Goal: Find specific page/section: Find specific page/section

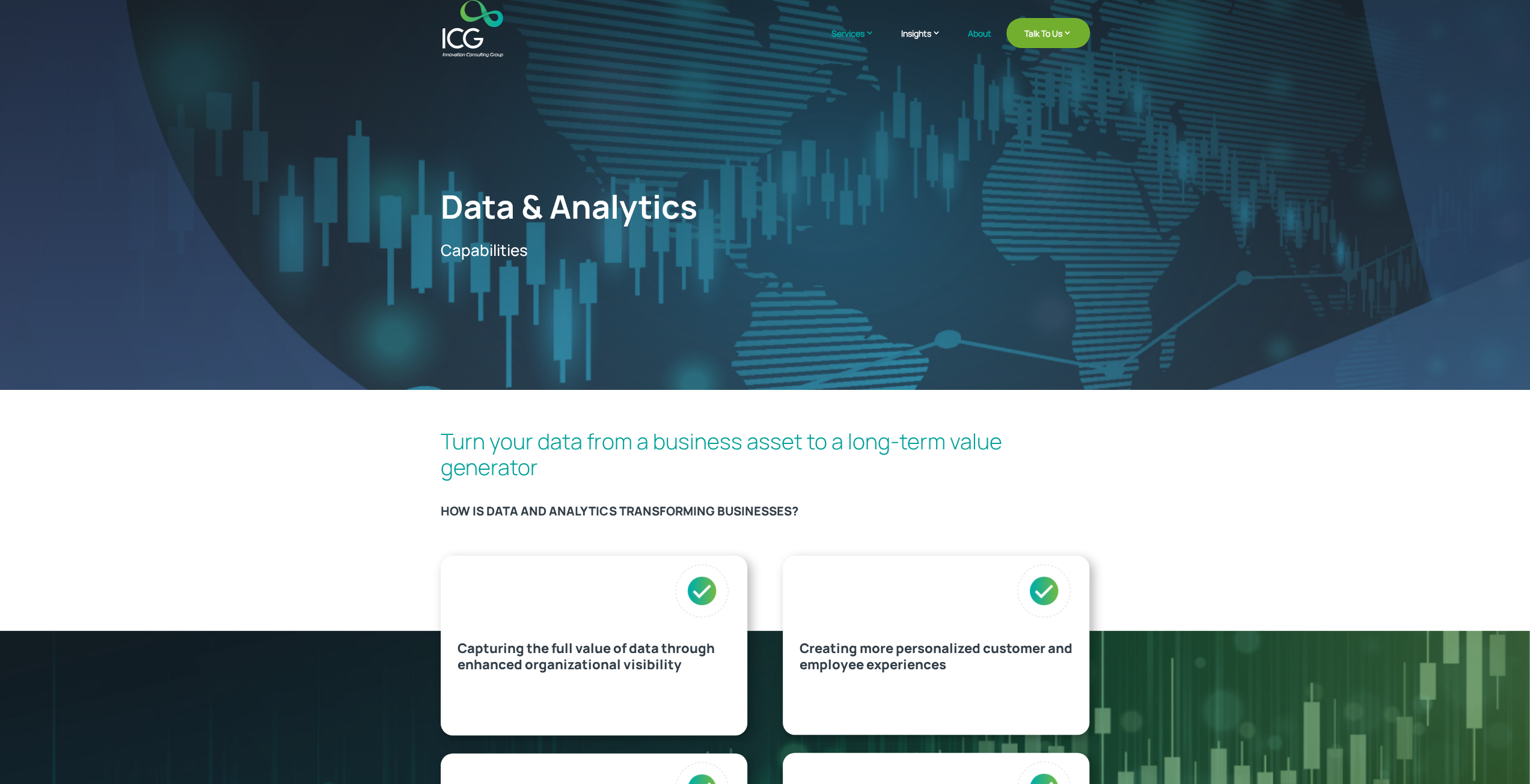
click at [980, 31] on link "About" at bounding box center [980, 43] width 23 height 28
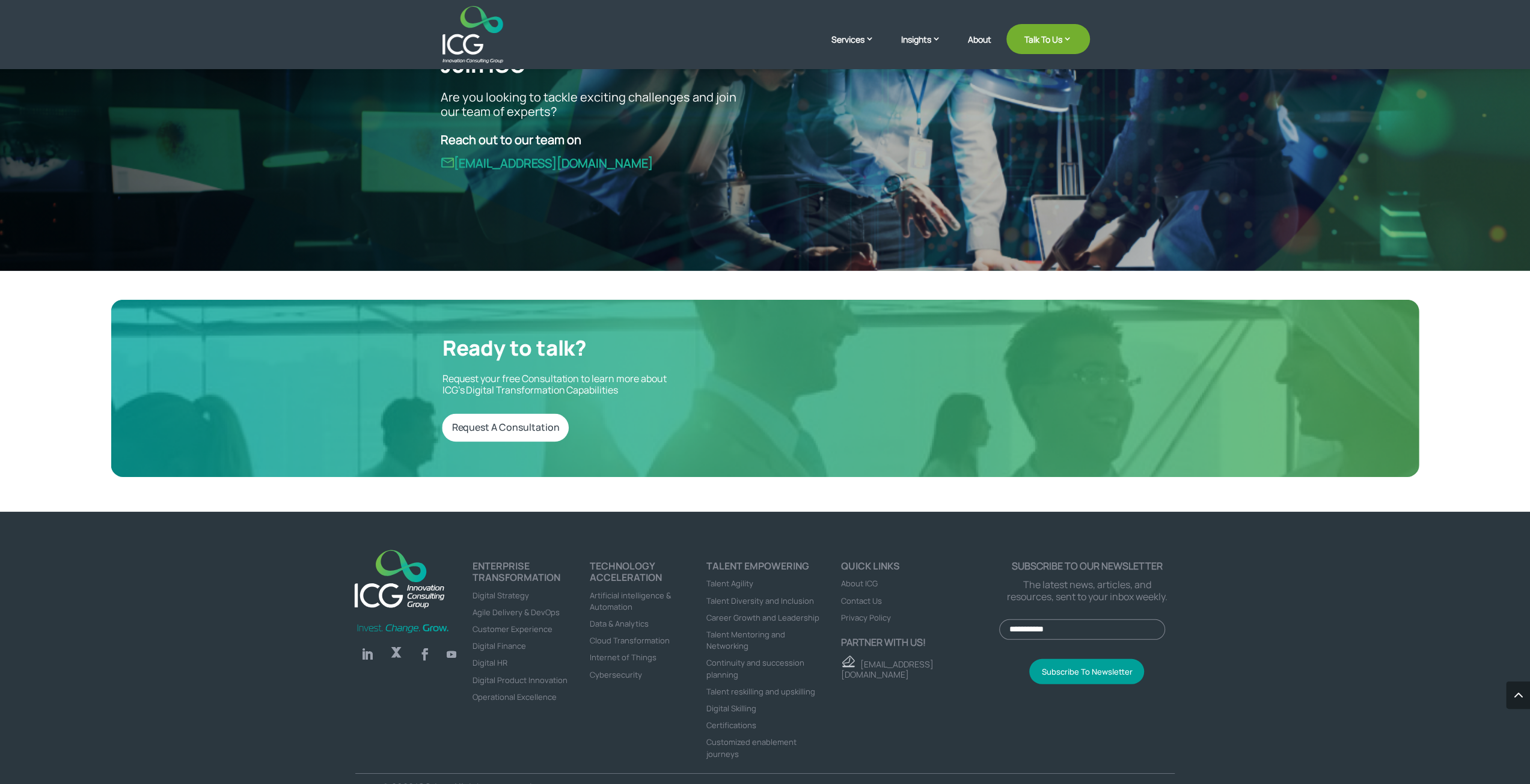
scroll to position [3338, 0]
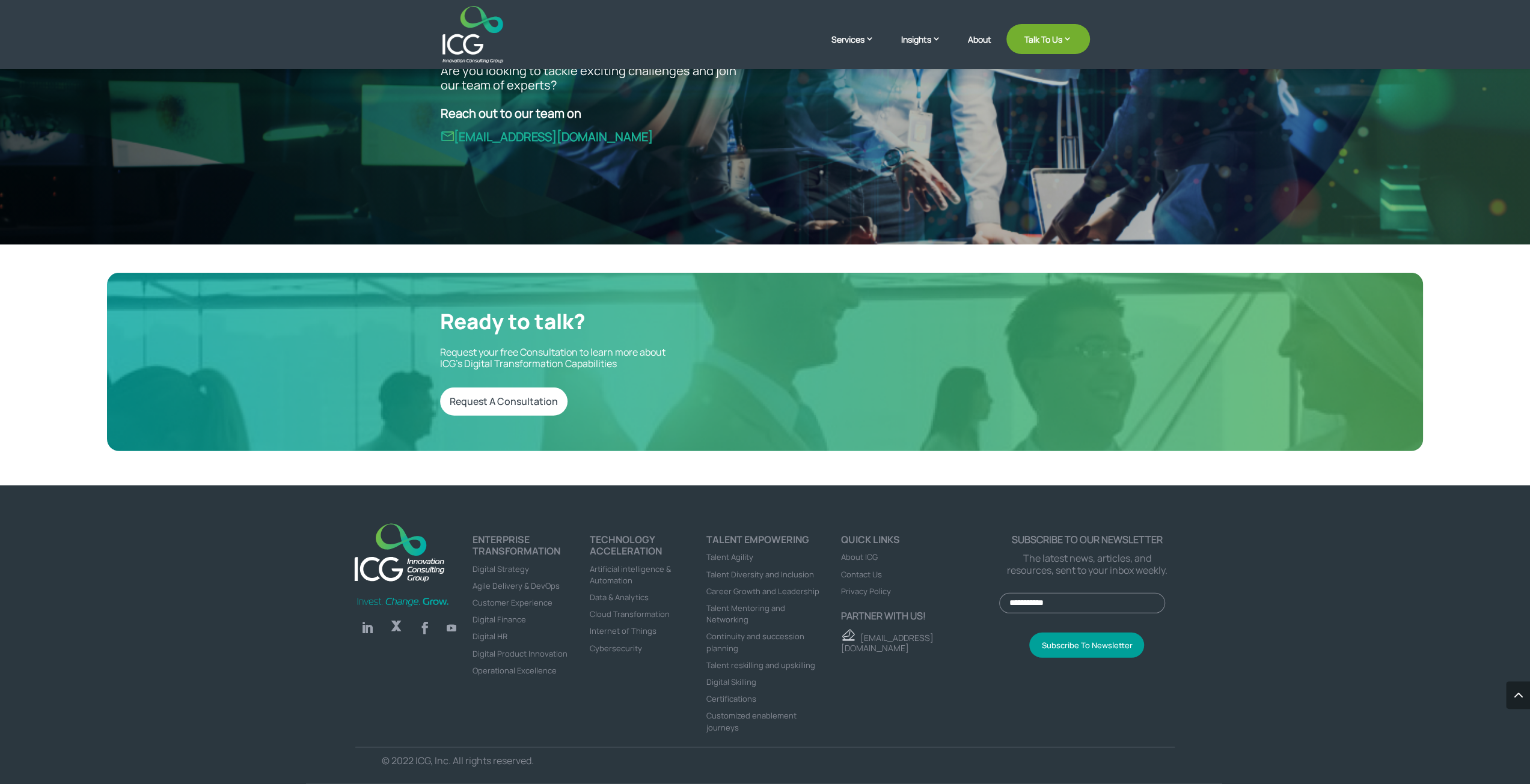
click at [860, 555] on span "About ICG" at bounding box center [859, 557] width 37 height 11
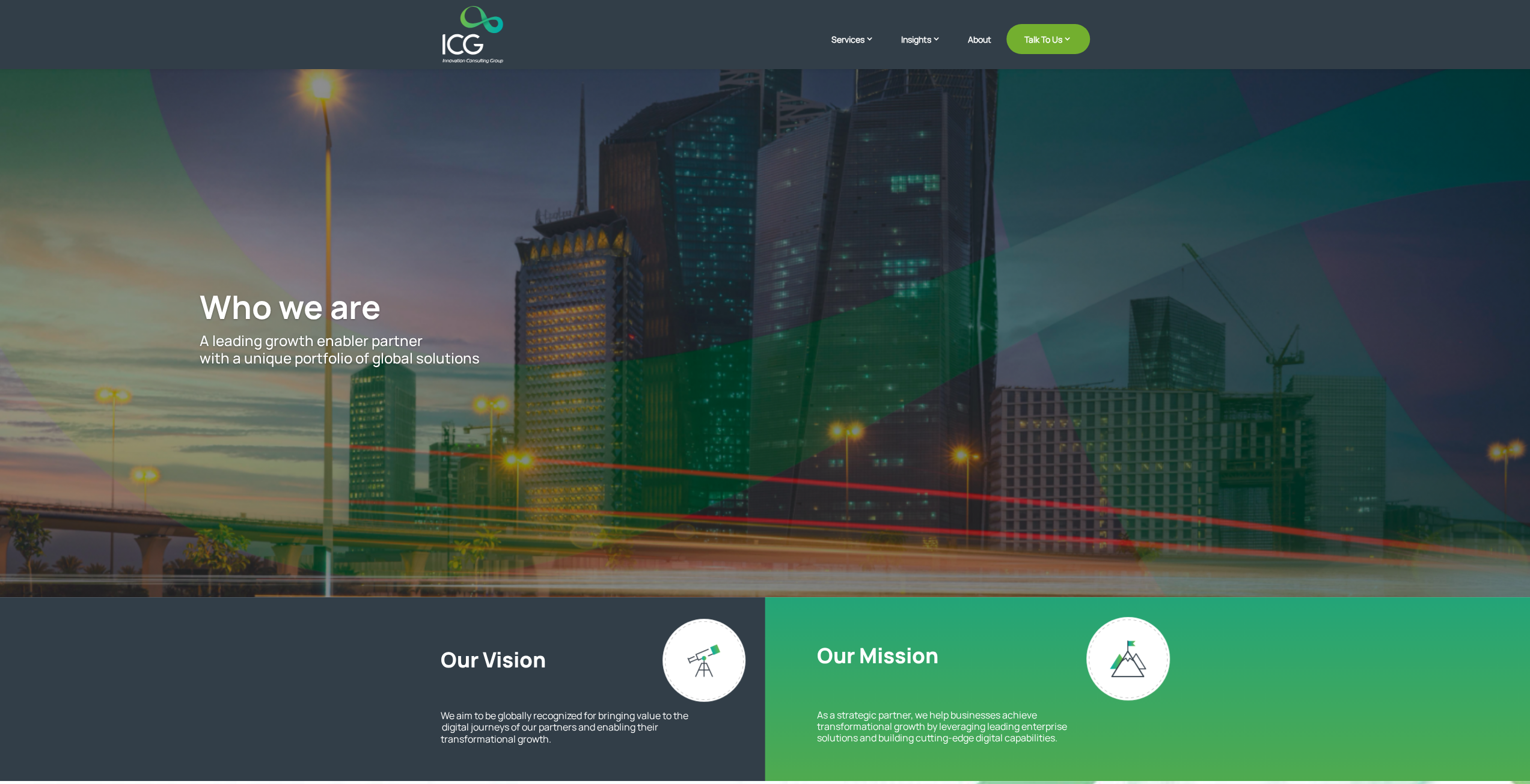
scroll to position [60, 0]
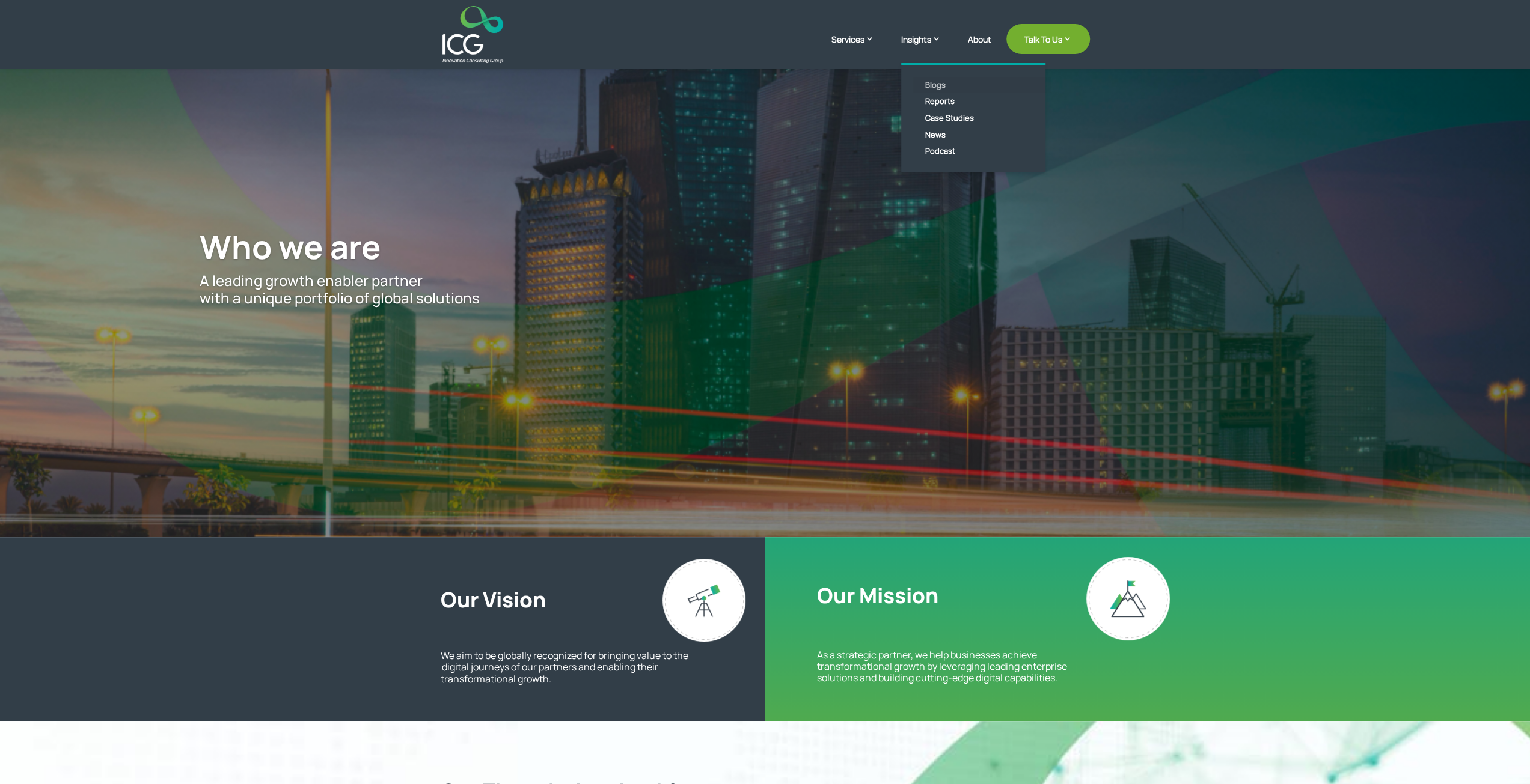
click at [931, 86] on link "Blogs" at bounding box center [982, 85] width 138 height 17
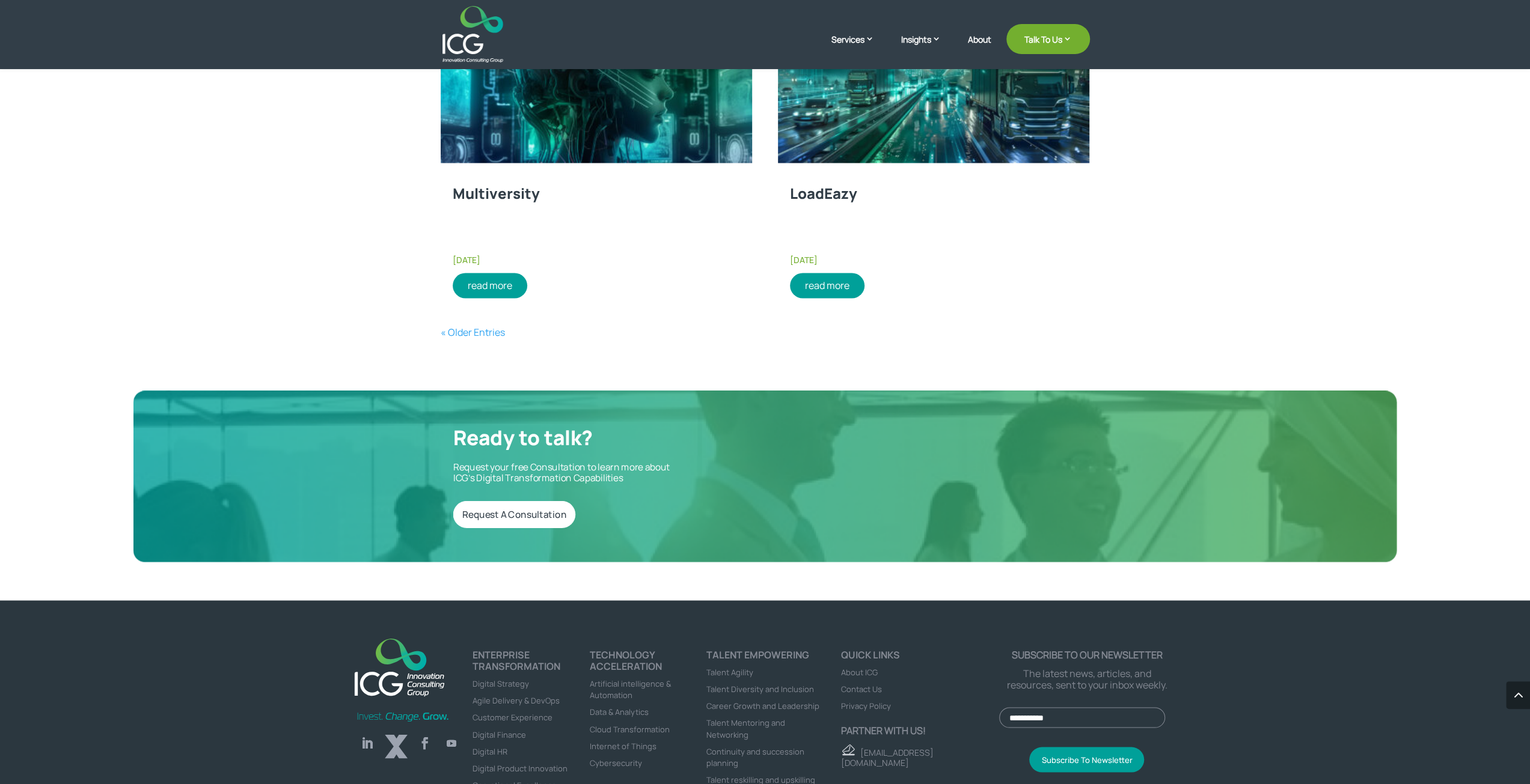
scroll to position [1923, 0]
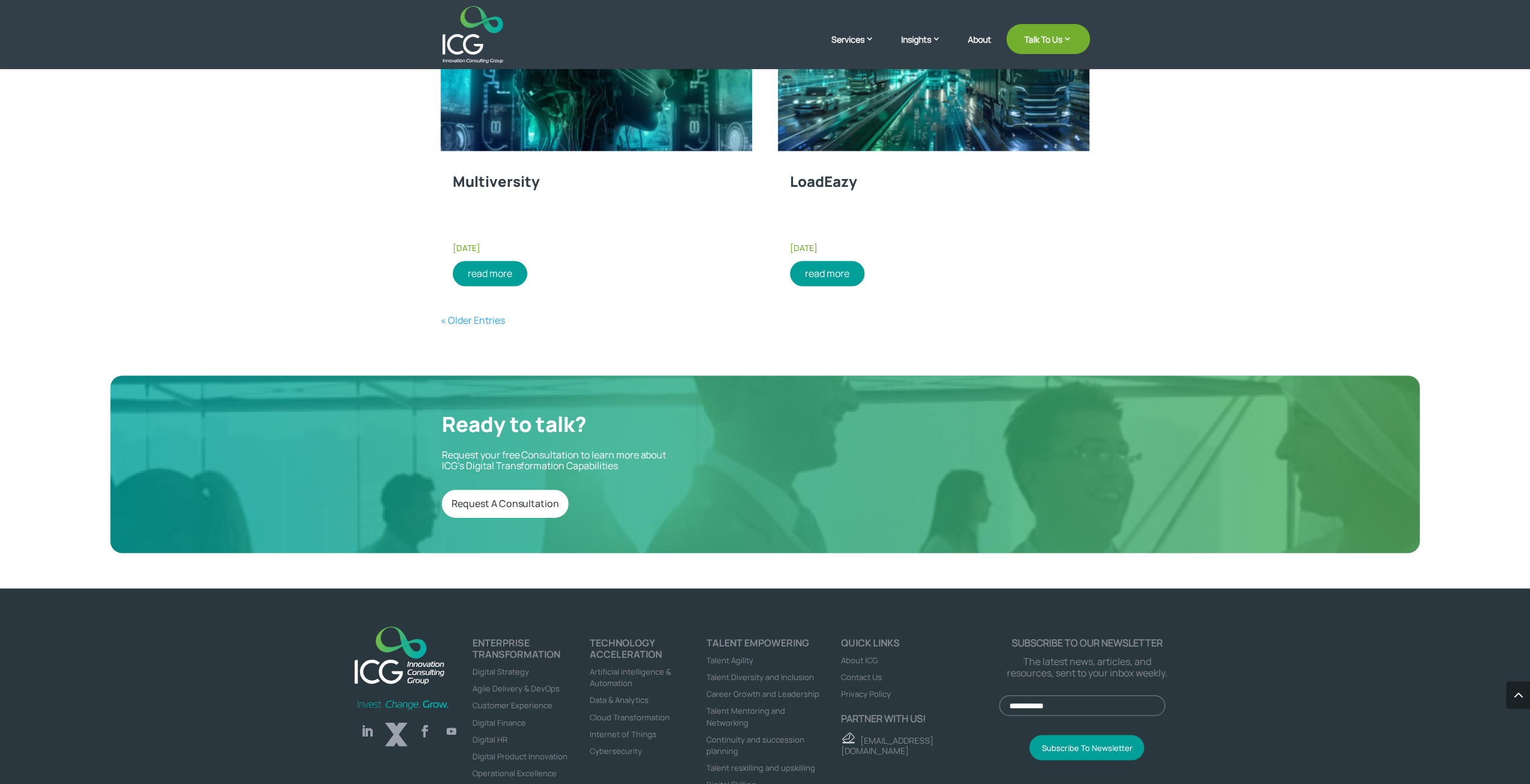
click at [868, 674] on span "Contact Us" at bounding box center [861, 676] width 41 height 11
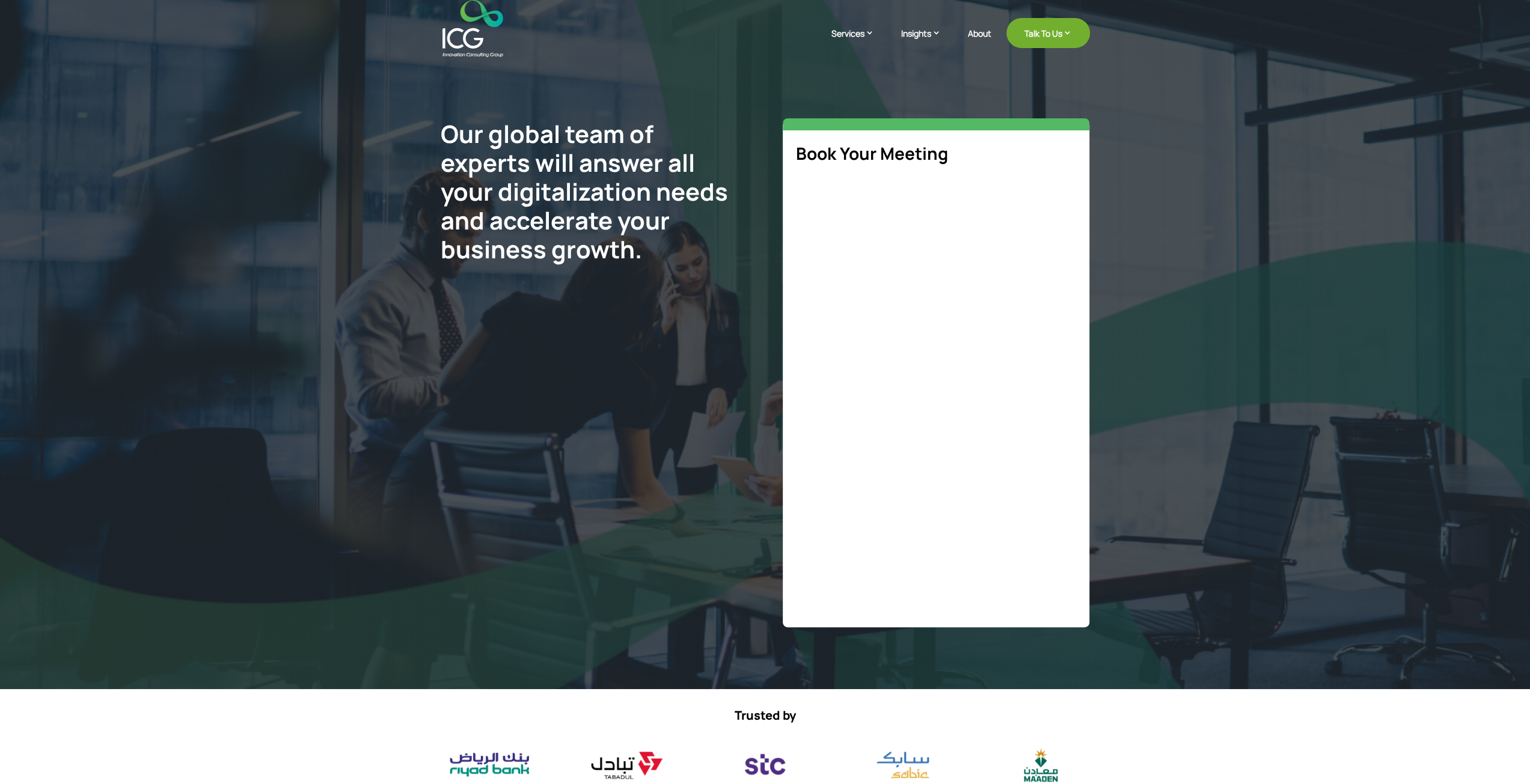
select select "**"
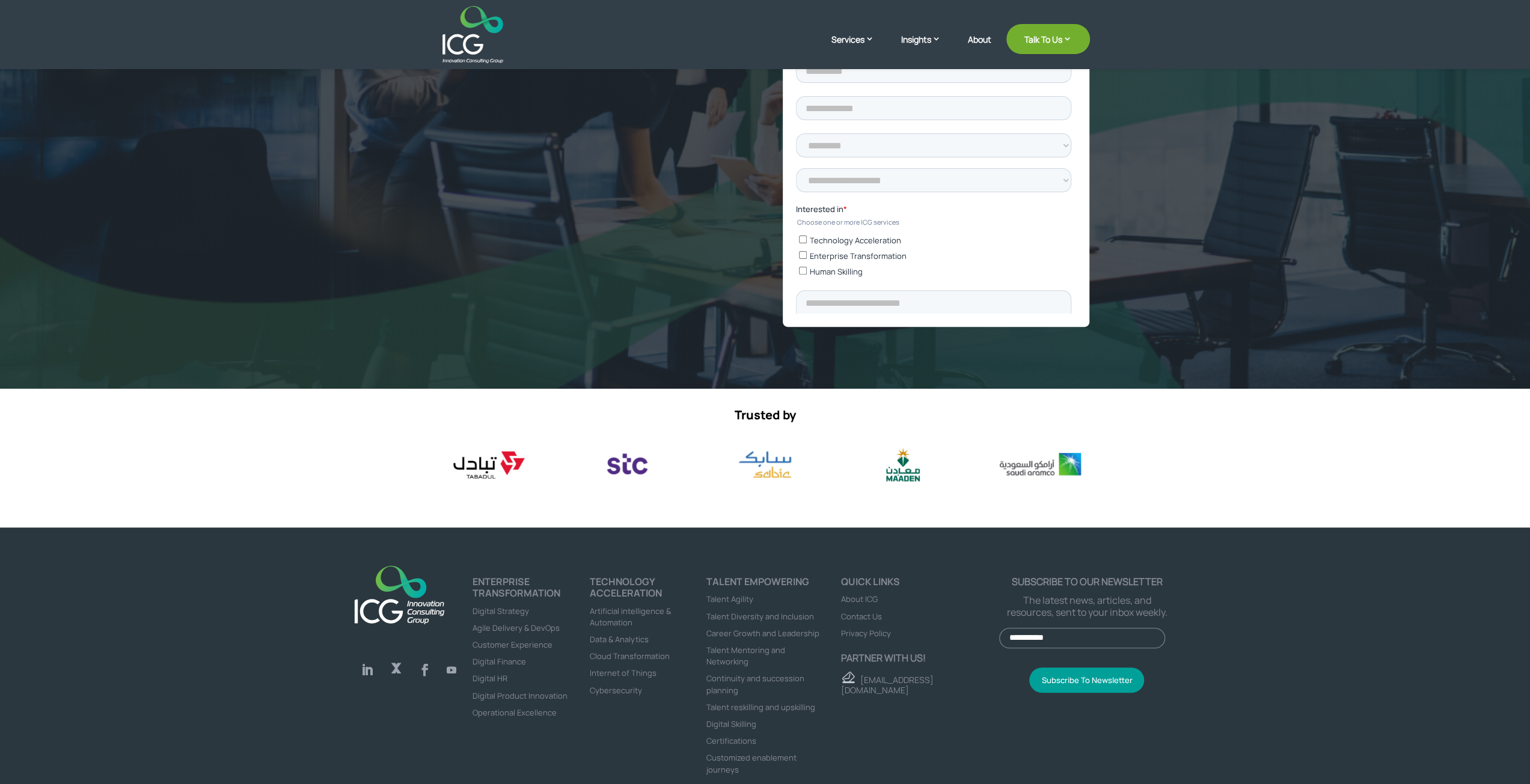
scroll to position [342, 0]
